Goal: Task Accomplishment & Management: Use online tool/utility

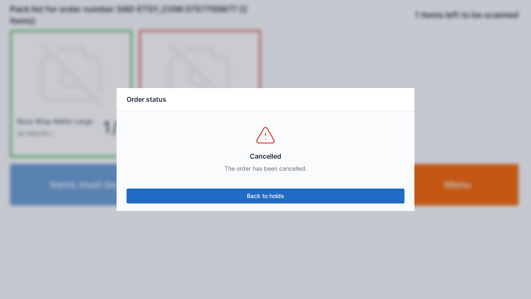
click at [266, 195] on link "Back to holds" at bounding box center [265, 195] width 278 height 15
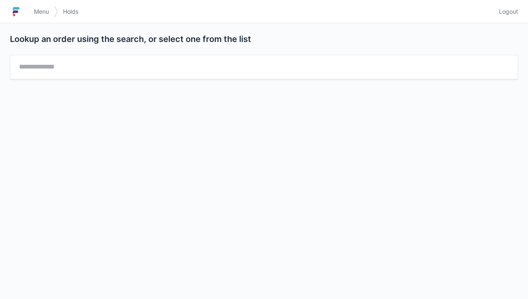
click at [34, 16] on link "Menu" at bounding box center [41, 11] width 25 height 15
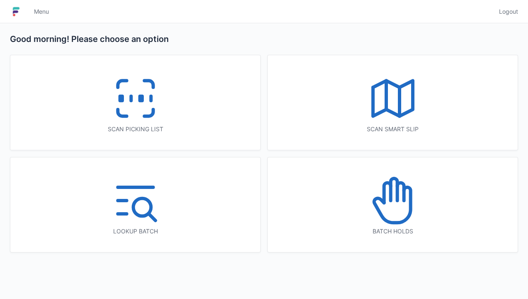
click at [137, 89] on icon at bounding box center [135, 98] width 53 height 53
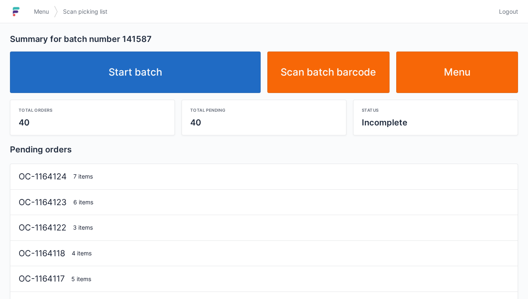
click at [134, 71] on link "Start batch" at bounding box center [135, 71] width 251 height 41
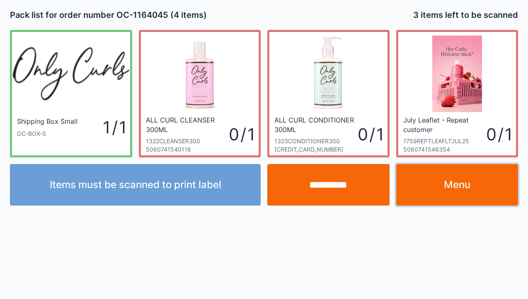
click at [483, 178] on link "Menu" at bounding box center [457, 184] width 122 height 41
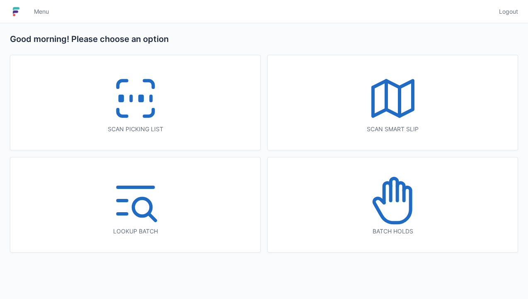
click at [126, 99] on icon at bounding box center [135, 98] width 53 height 53
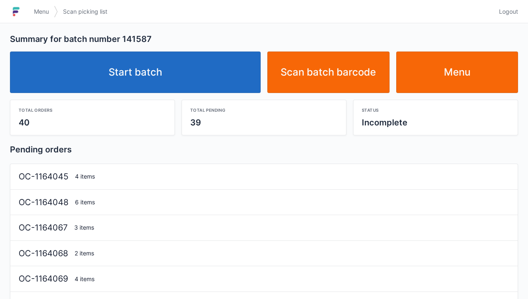
click at [134, 68] on link "Start batch" at bounding box center [135, 71] width 251 height 41
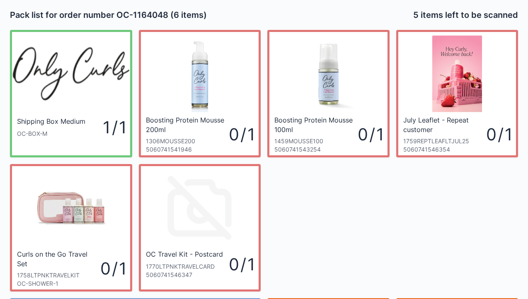
click at [271, 10] on div "5 items left to be scanned" at bounding box center [393, 15] width 258 height 12
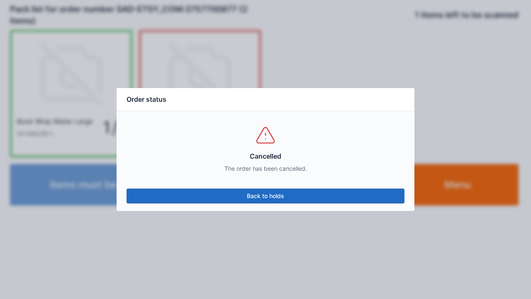
click at [265, 201] on link "Back to holds" at bounding box center [265, 195] width 278 height 15
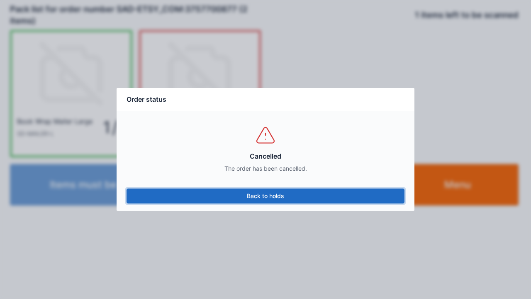
click at [379, 192] on link "Back to holds" at bounding box center [265, 195] width 278 height 15
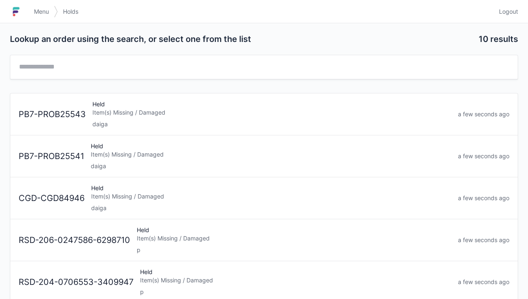
click at [45, 14] on span "Menu" at bounding box center [41, 11] width 15 height 8
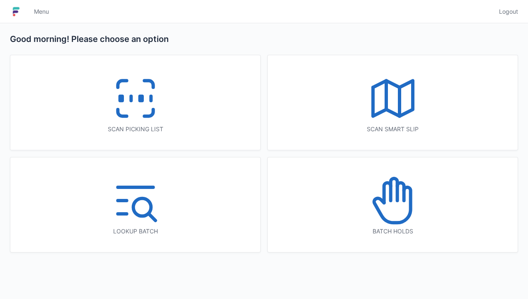
click at [134, 102] on icon at bounding box center [135, 98] width 53 height 53
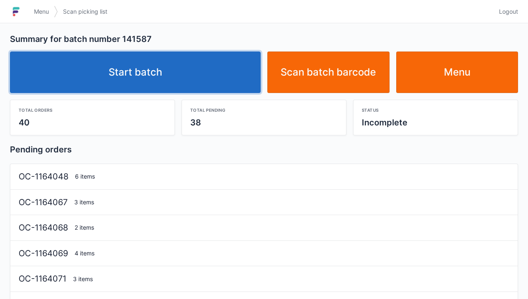
click at [186, 74] on link "Start batch" at bounding box center [135, 71] width 251 height 41
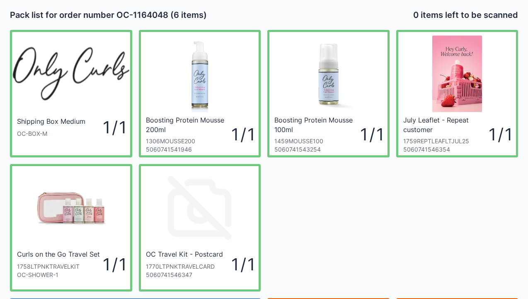
click at [269, 30] on link "Boosting Protein Mousse 100ml 1459MOUSSE100 5060741543254 1 / 1" at bounding box center [328, 93] width 122 height 127
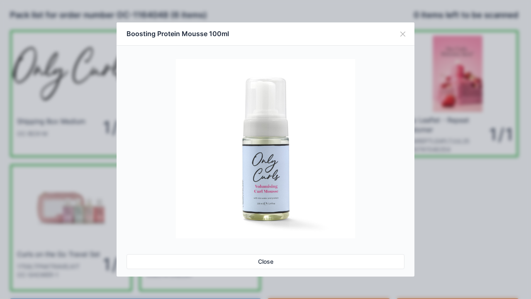
click at [398, 34] on button "Close" at bounding box center [402, 33] width 23 height 23
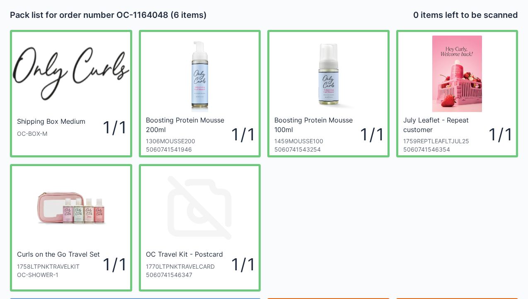
click at [268, 34] on link "Boosting Protein Mousse 100ml 1459MOUSSE100 5060741543254 1 / 1" at bounding box center [328, 93] width 122 height 127
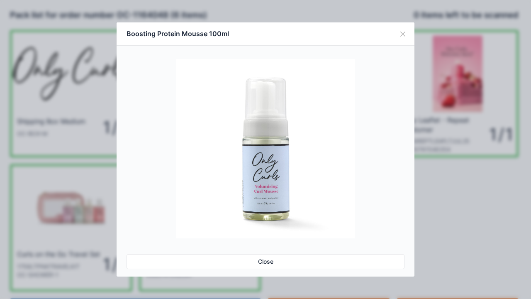
click at [398, 37] on button "Close" at bounding box center [402, 33] width 23 height 23
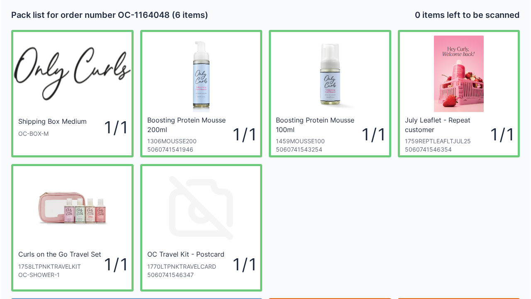
scroll to position [48, 0]
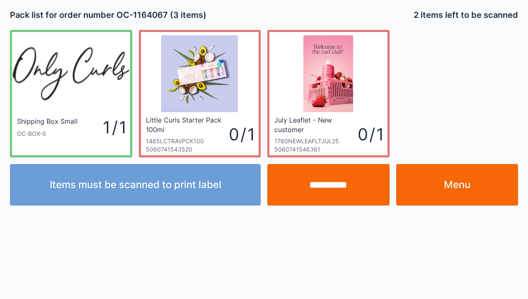
click at [474, 187] on link "Menu" at bounding box center [457, 184] width 122 height 41
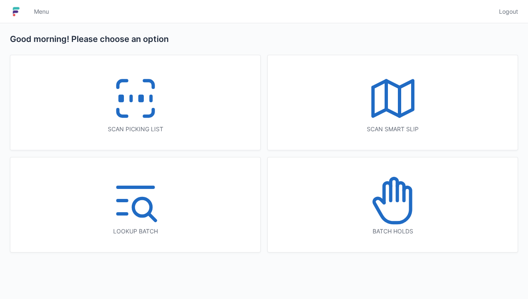
click at [131, 96] on line at bounding box center [131, 98] width 0 height 5
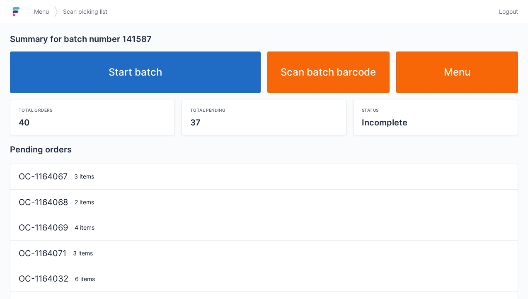
click at [140, 75] on link "Start batch" at bounding box center [135, 71] width 251 height 41
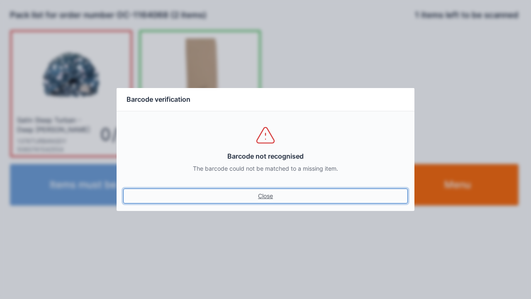
click at [258, 196] on link "Close" at bounding box center [265, 195] width 284 height 15
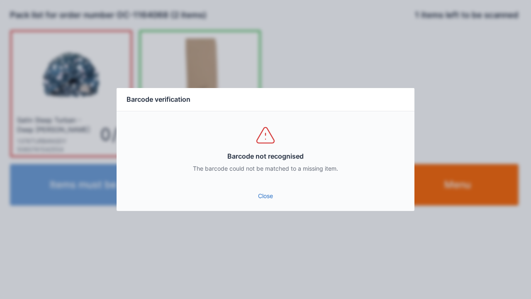
click at [245, 192] on link "Close" at bounding box center [265, 195] width 284 height 15
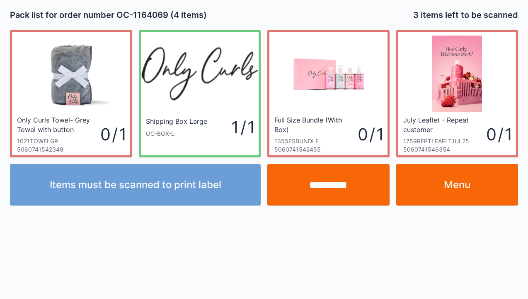
click at [454, 187] on link "Menu" at bounding box center [457, 184] width 122 height 41
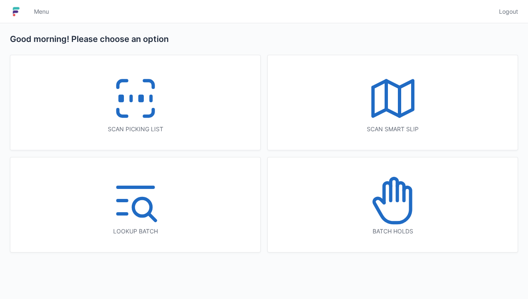
click at [136, 99] on icon at bounding box center [135, 98] width 53 height 53
